Goal: Transaction & Acquisition: Purchase product/service

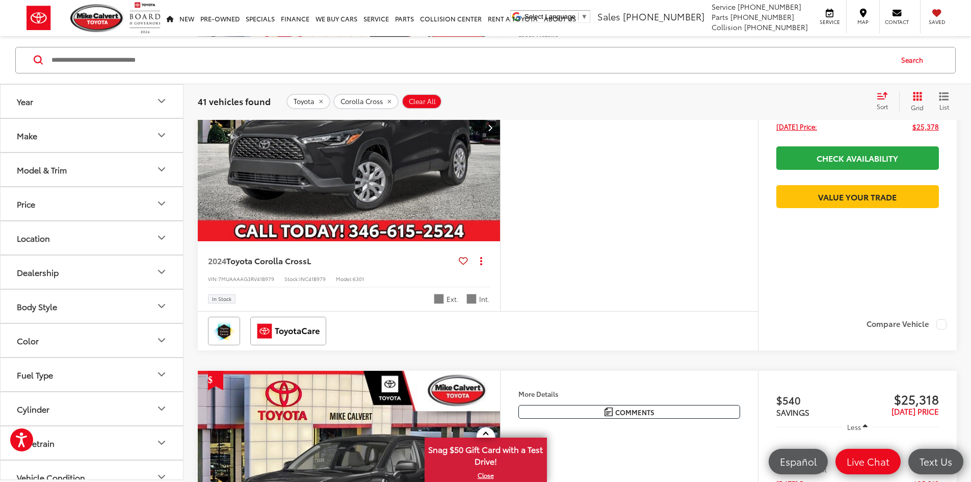
scroll to position [203, 0]
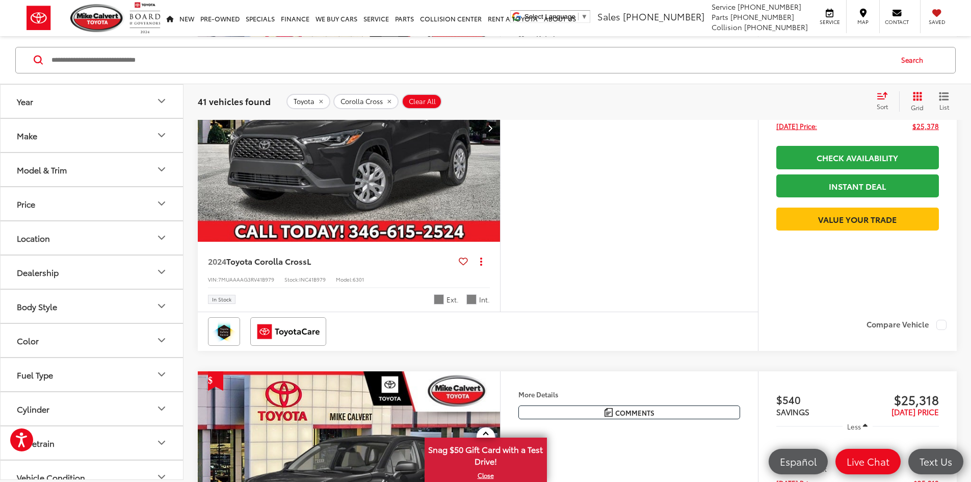
click at [100, 113] on button "Year" at bounding box center [92, 100] width 183 height 33
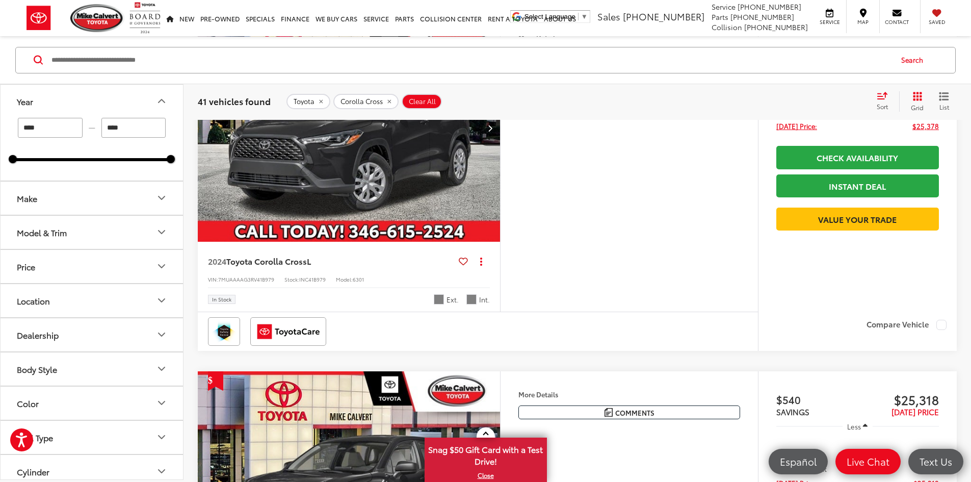
click at [100, 113] on button "Year" at bounding box center [92, 100] width 183 height 33
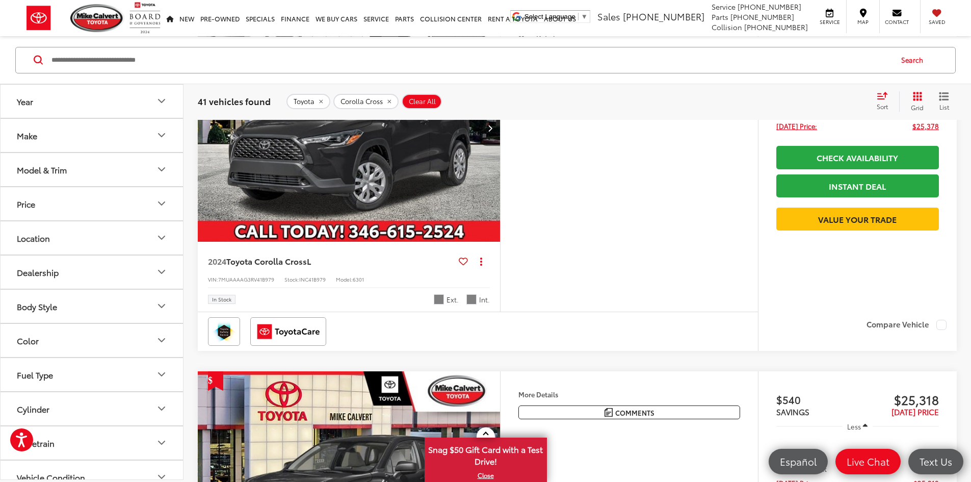
click at [87, 163] on button "Model & Trim" at bounding box center [92, 168] width 183 height 33
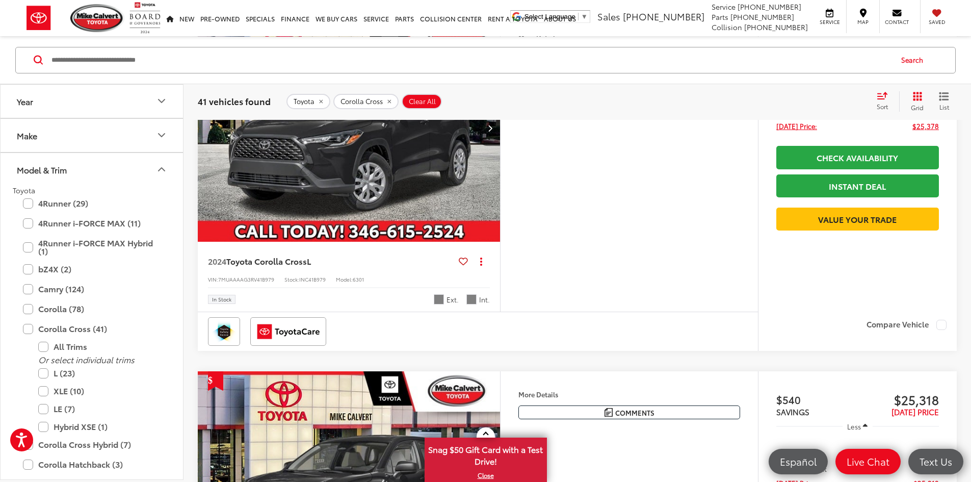
click at [96, 136] on button "Make" at bounding box center [92, 134] width 183 height 33
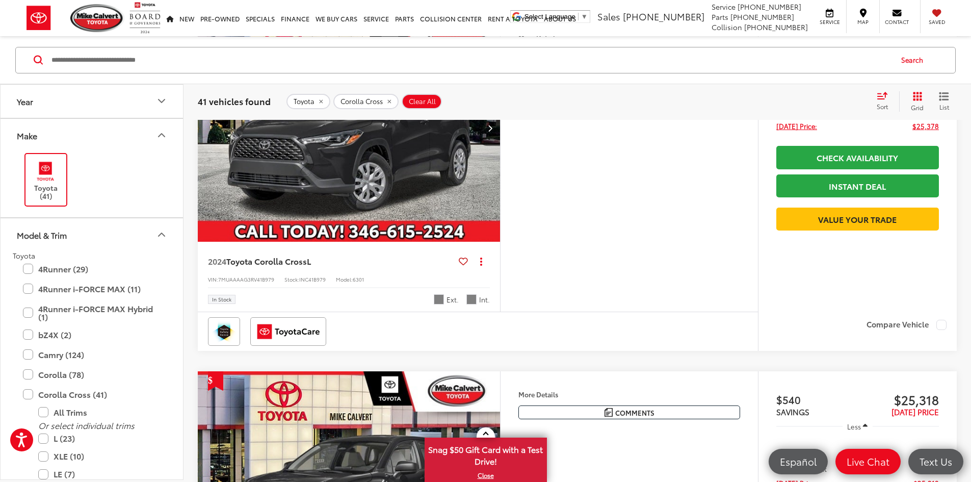
click at [87, 231] on button "Model & Trim" at bounding box center [92, 234] width 183 height 33
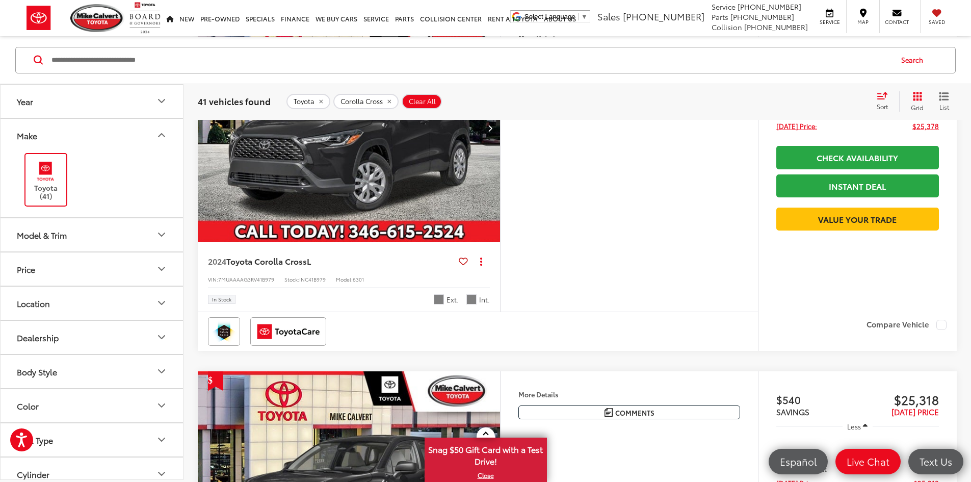
click at [88, 227] on button "Model & Trim" at bounding box center [92, 234] width 183 height 33
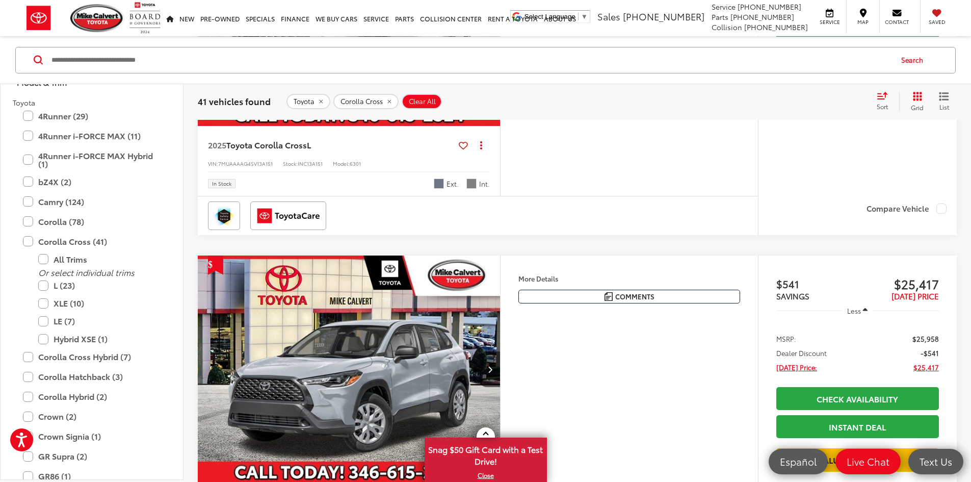
scroll to position [1783, 0]
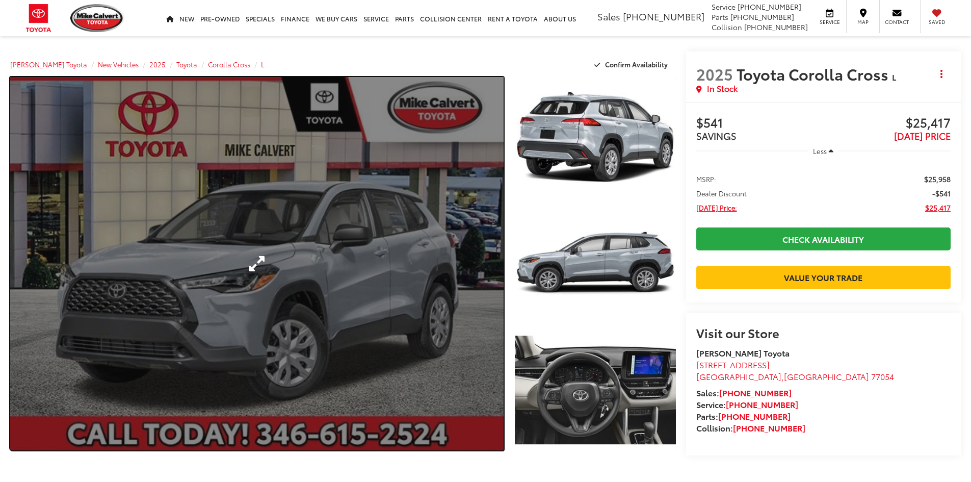
click at [352, 259] on link "Expand Photo 0" at bounding box center [256, 263] width 493 height 373
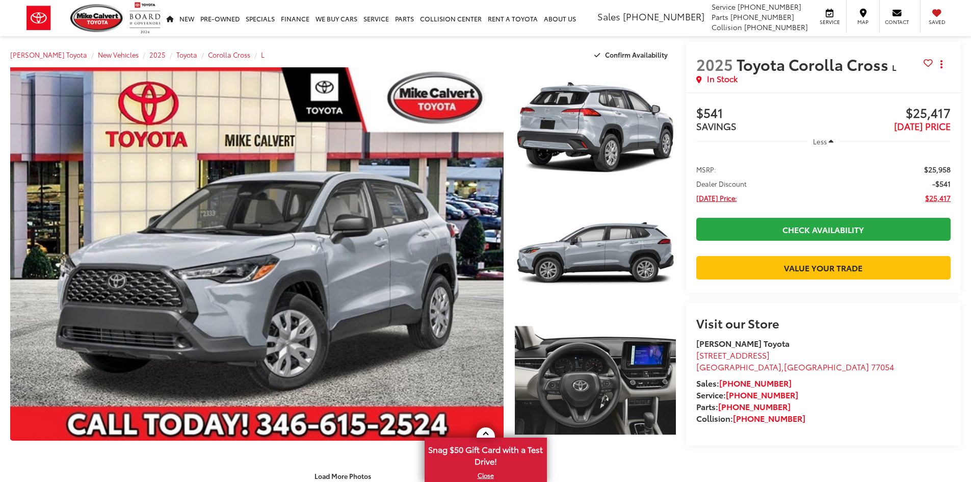
scroll to position [255, 0]
